Goal: Information Seeking & Learning: Learn about a topic

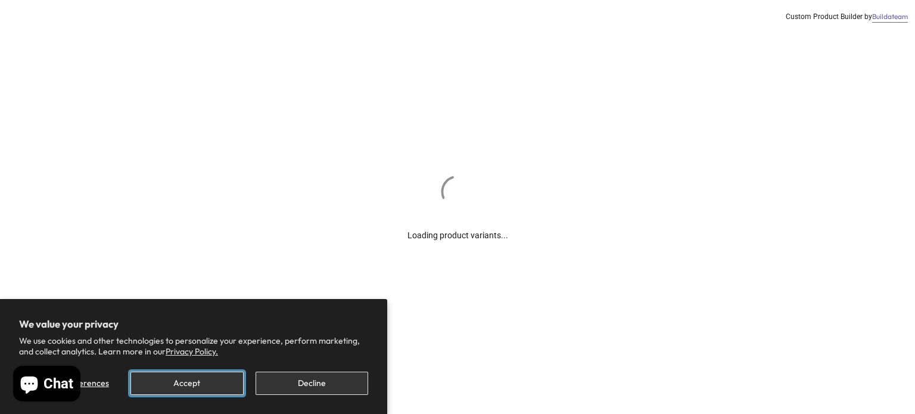
click at [185, 386] on button "Accept" at bounding box center [186, 383] width 113 height 23
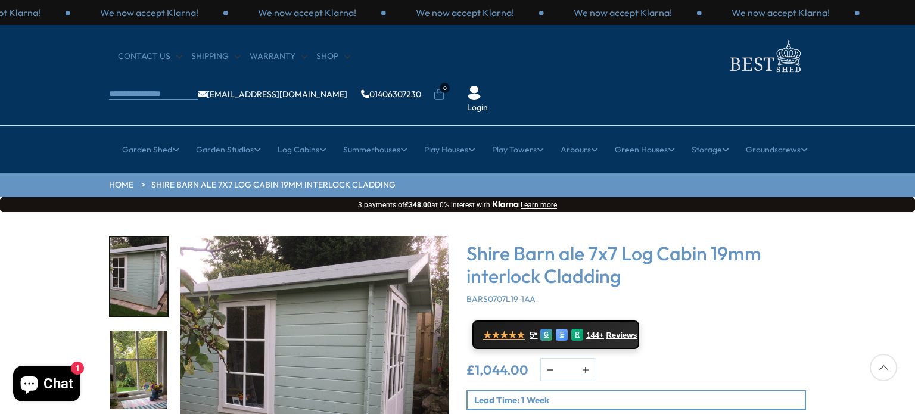
click at [914, 281] on div "Click To Expand Click To Expand Click To Expand Click To Expand Click To Expand…" at bounding box center [457, 392] width 915 height 360
click at [292, 297] on img "1 / 11" at bounding box center [314, 370] width 268 height 268
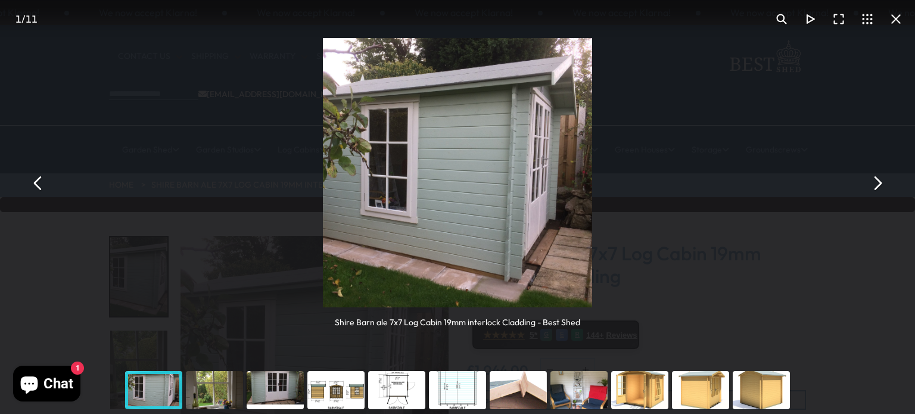
click at [882, 190] on button "You can close this modal content with the ESC key" at bounding box center [876, 183] width 29 height 29
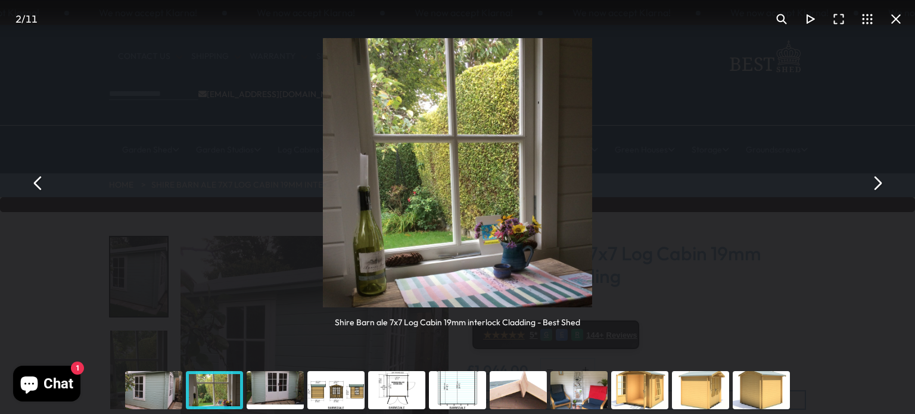
click at [882, 190] on button "You can close this modal content with the ESC key" at bounding box center [876, 183] width 29 height 29
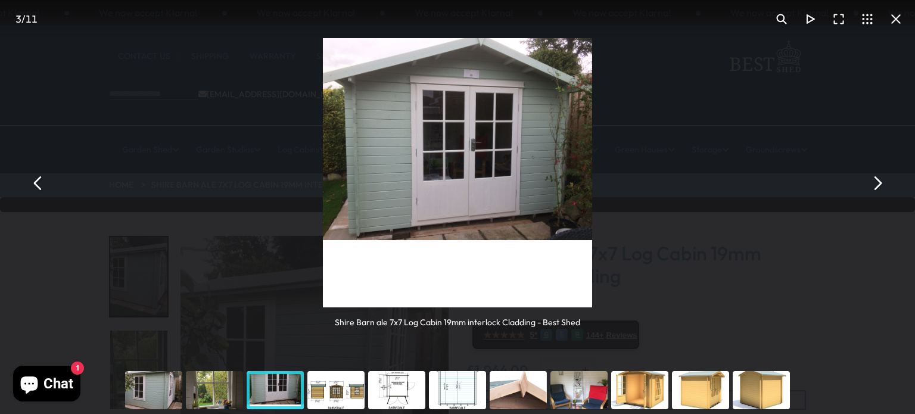
click at [882, 190] on button "You can close this modal content with the ESC key" at bounding box center [876, 183] width 29 height 29
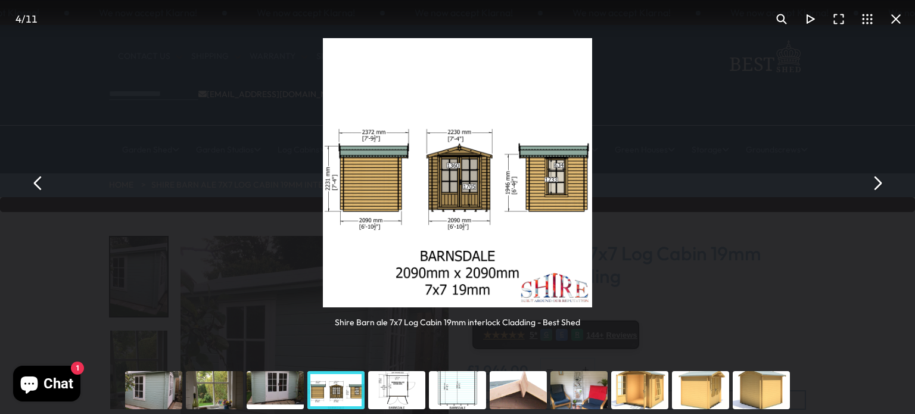
click at [882, 190] on button "You can close this modal content with the ESC key" at bounding box center [876, 183] width 29 height 29
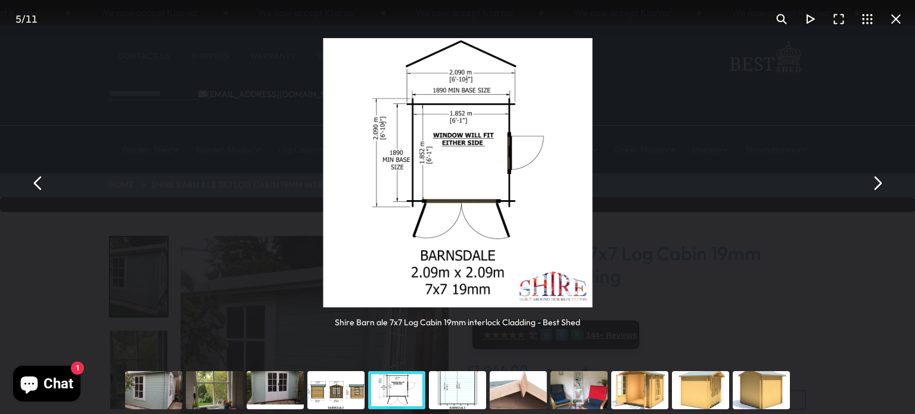
click at [882, 190] on button "You can close this modal content with the ESC key" at bounding box center [876, 183] width 29 height 29
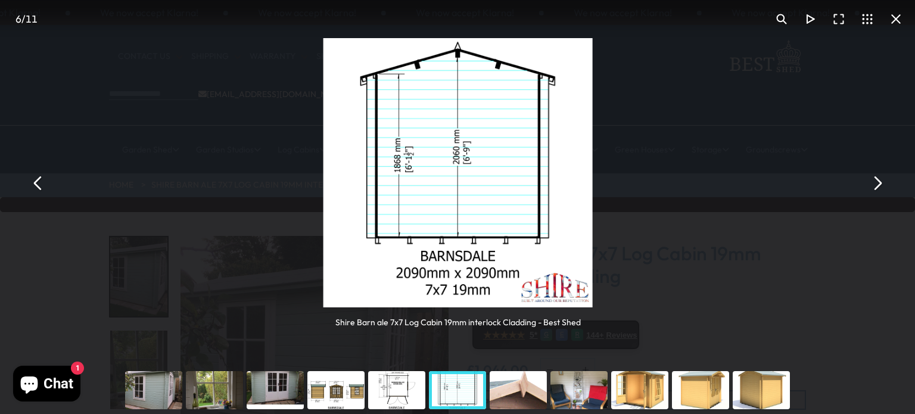
click at [882, 190] on button "You can close this modal content with the ESC key" at bounding box center [876, 183] width 29 height 29
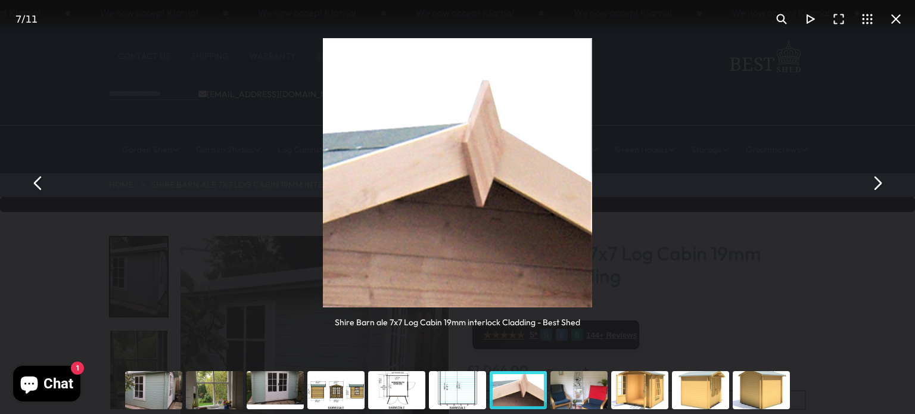
click at [882, 190] on button "You can close this modal content with the ESC key" at bounding box center [876, 183] width 29 height 29
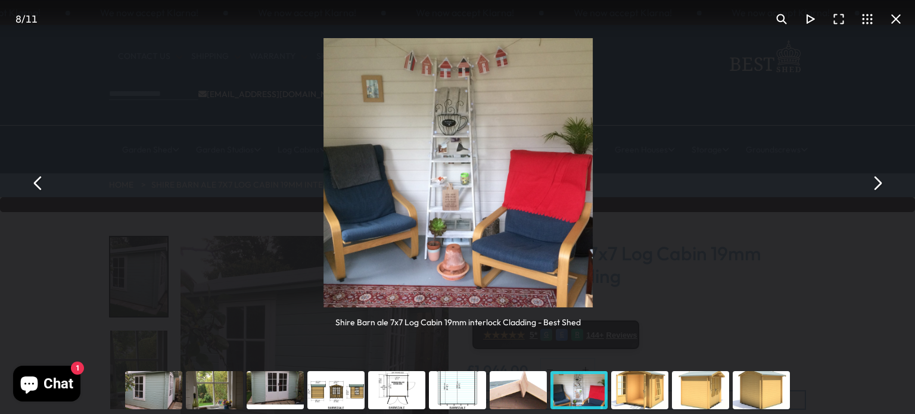
click at [882, 190] on button "You can close this modal content with the ESC key" at bounding box center [876, 183] width 29 height 29
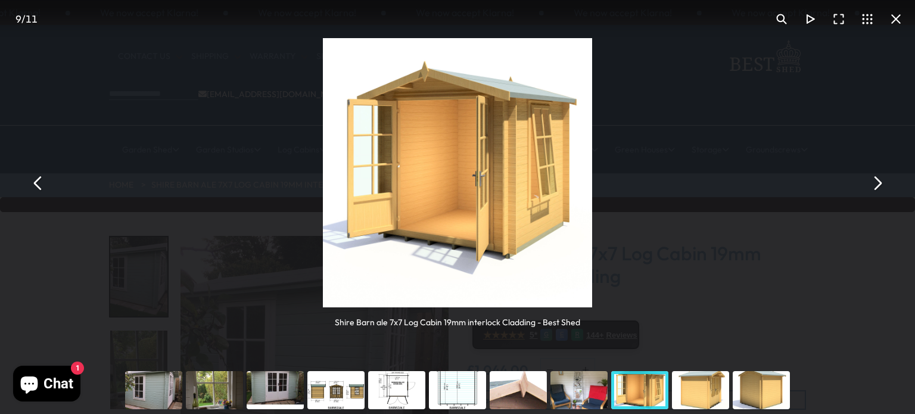
click at [882, 190] on button "You can close this modal content with the ESC key" at bounding box center [876, 183] width 29 height 29
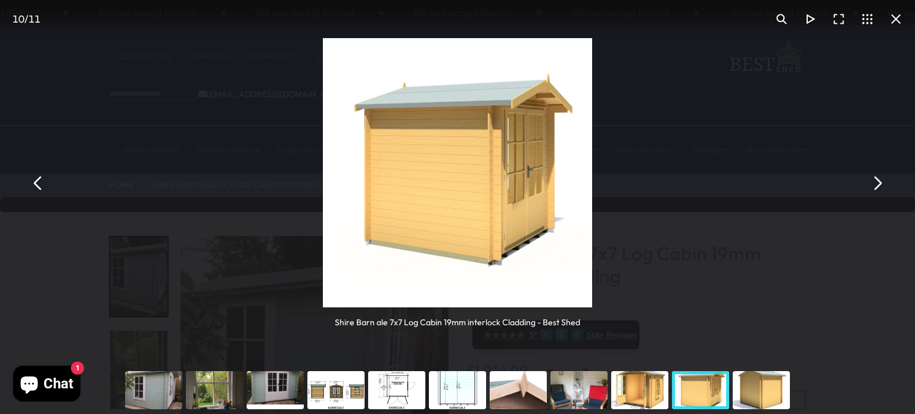
click at [882, 190] on button "You can close this modal content with the ESC key" at bounding box center [876, 183] width 29 height 29
